Goal: Communication & Community: Answer question/provide support

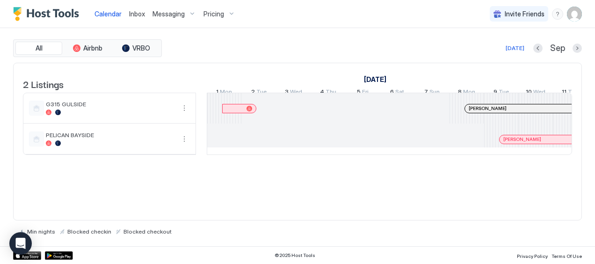
scroll to position [0, 520]
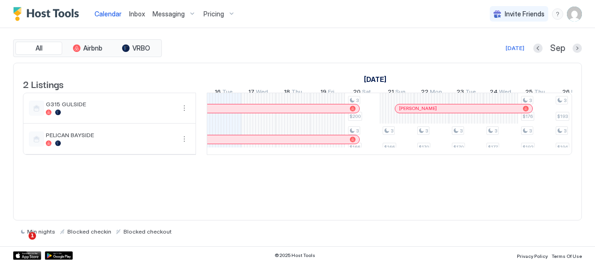
click at [143, 15] on span "Inbox" at bounding box center [137, 14] width 16 height 8
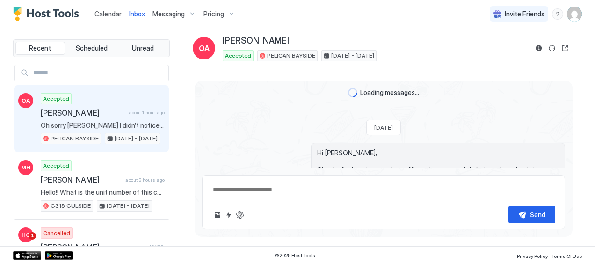
scroll to position [1967, 0]
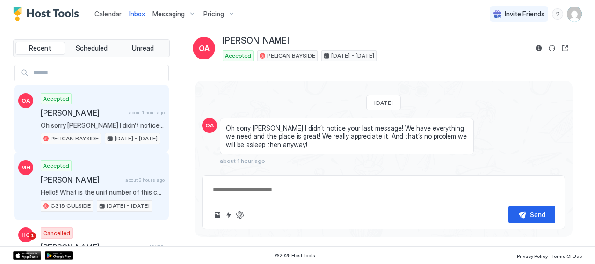
click at [103, 175] on span "[PERSON_NAME]" at bounding box center [81, 179] width 81 height 9
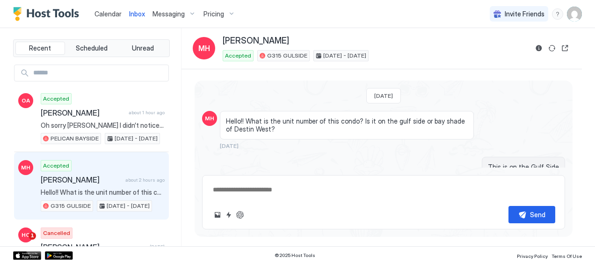
scroll to position [1791, 0]
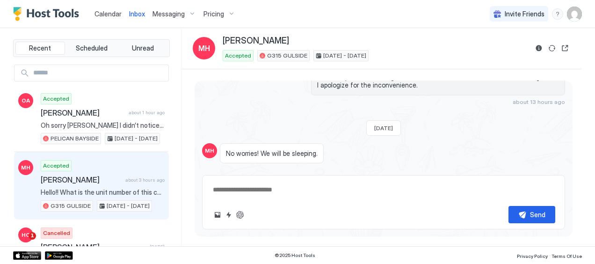
type textarea "*"
